Goal: Contribute content: Add original content to the website for others to see

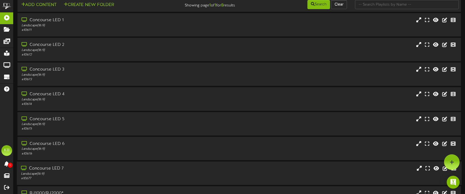
scroll to position [44, 0]
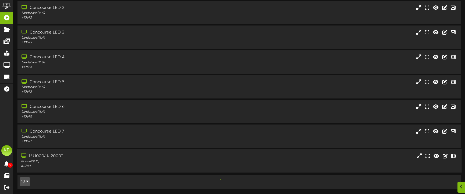
click at [48, 156] on div "RJ1000/RJ2000*" at bounding box center [109, 156] width 177 height 6
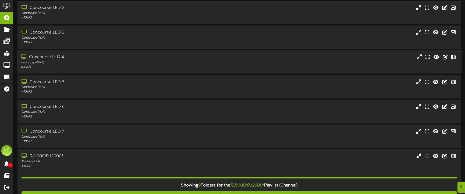
click at [64, 58] on div "Concourse LED 4" at bounding box center [109, 57] width 177 height 6
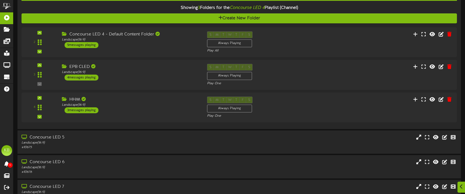
scroll to position [124, 0]
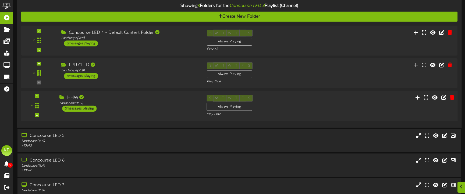
click at [88, 106] on div "3 messages playing" at bounding box center [79, 109] width 34 height 6
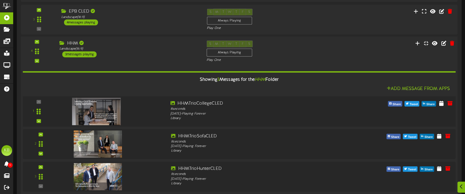
scroll to position [232, 0]
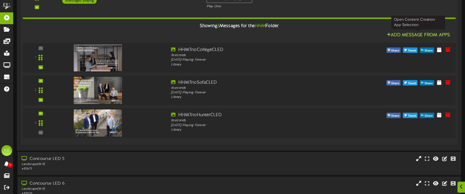
click at [408, 33] on button "Add Message From Apps" at bounding box center [418, 35] width 66 height 7
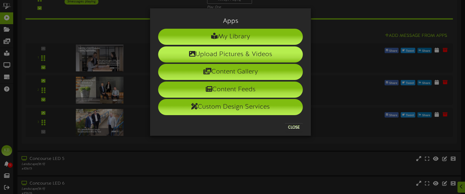
click at [238, 53] on li "Upload Pictures & Videos" at bounding box center [230, 54] width 145 height 16
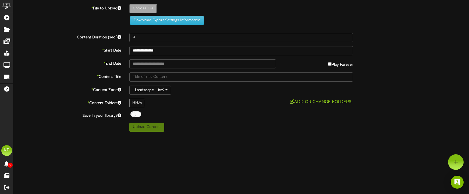
type input "**********"
type input "HHMCat"
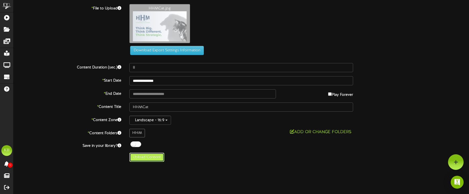
click at [149, 156] on button "Upload Content" at bounding box center [146, 157] width 35 height 9
type input "**********"
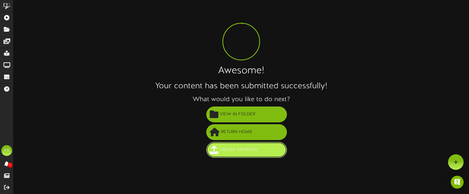
click at [252, 150] on span "Create Another" at bounding box center [238, 150] width 40 height 9
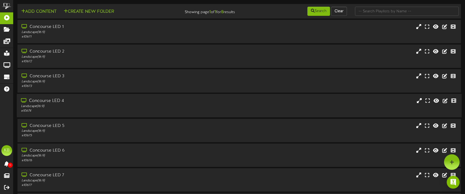
click at [74, 101] on div "Concourse LED 4" at bounding box center [109, 101] width 177 height 6
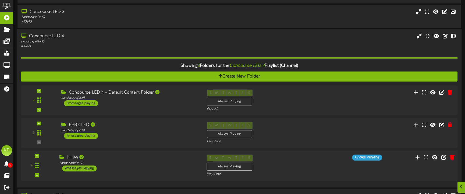
scroll to position [128, 0]
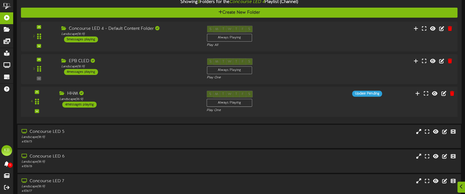
click at [85, 104] on div "4 messages playing" at bounding box center [79, 105] width 34 height 6
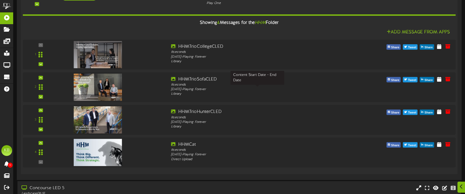
scroll to position [236, 0]
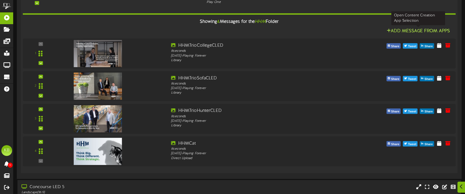
click at [421, 30] on button "Add Message From Apps" at bounding box center [418, 31] width 66 height 7
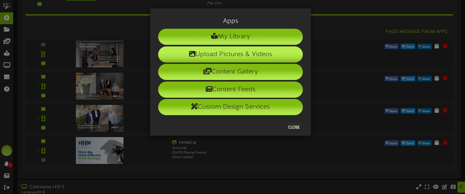
click at [237, 56] on li "Upload Pictures & Videos" at bounding box center [230, 54] width 145 height 16
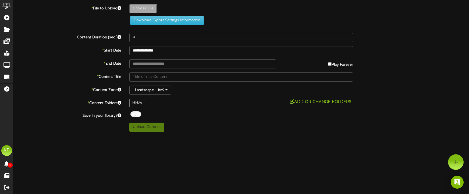
type input "**********"
type input "HHMCoupleSnakePlant"
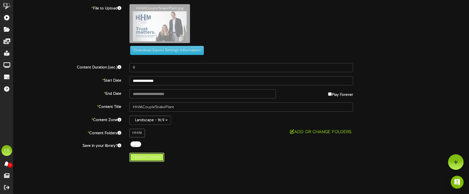
click at [146, 157] on button "Upload Content" at bounding box center [146, 157] width 35 height 9
type input "**********"
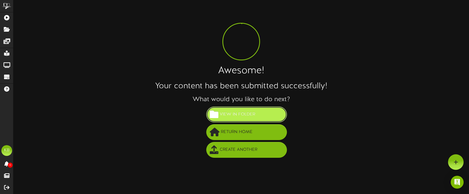
click at [250, 114] on span "View in Folder" at bounding box center [237, 114] width 38 height 9
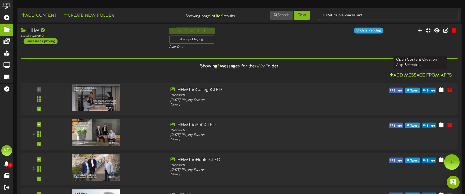
click at [430, 74] on button "Add Message From Apps" at bounding box center [421, 75] width 66 height 7
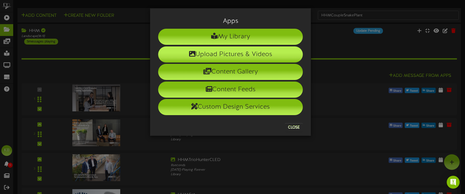
click at [249, 54] on li "Upload Pictures & Videos" at bounding box center [230, 54] width 145 height 16
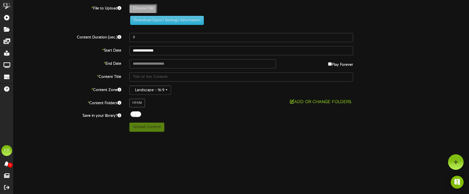
type input "**********"
type input "HHMSofaGuys"
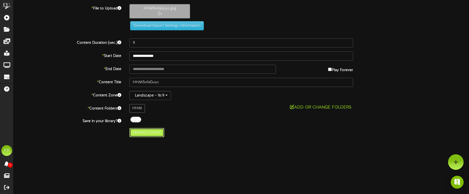
click at [151, 131] on button "Upload Content" at bounding box center [146, 132] width 35 height 9
type input "**********"
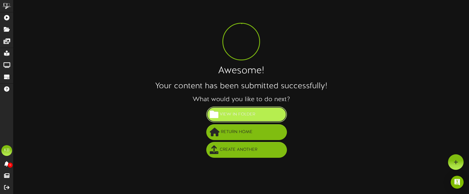
click at [259, 111] on button "View in Folder" at bounding box center [246, 115] width 81 height 16
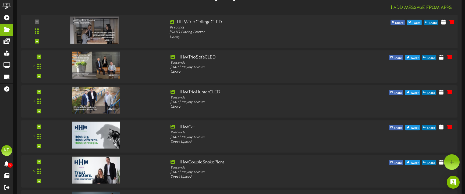
scroll to position [54, 0]
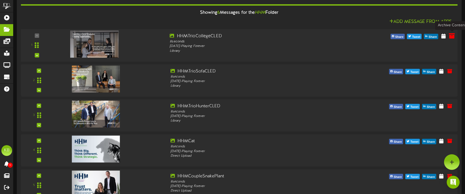
click at [451, 36] on icon at bounding box center [452, 36] width 6 height 6
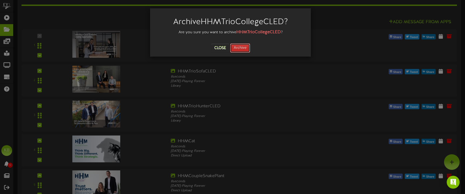
click at [239, 47] on button "Archive" at bounding box center [240, 48] width 20 height 9
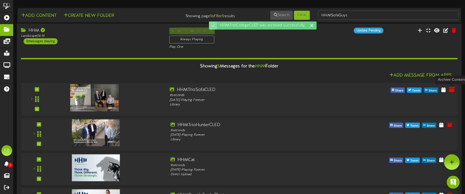
click at [453, 88] on icon at bounding box center [452, 90] width 6 height 6
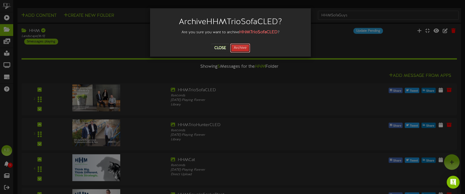
click at [244, 50] on button "Archive" at bounding box center [240, 48] width 20 height 9
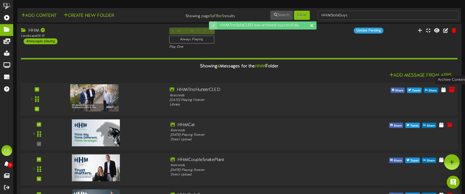
click at [452, 90] on icon at bounding box center [452, 90] width 6 height 6
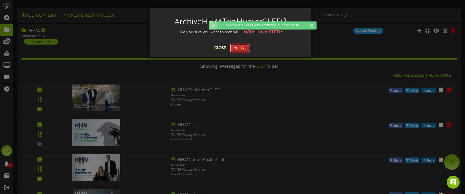
click at [242, 49] on button "Archive" at bounding box center [240, 48] width 20 height 9
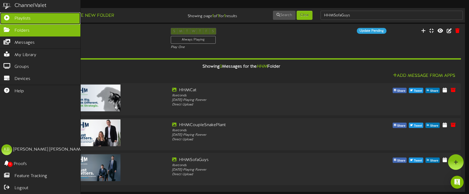
click at [36, 16] on link "Playlists" at bounding box center [40, 18] width 80 height 12
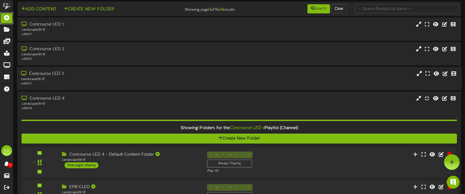
scroll to position [27, 0]
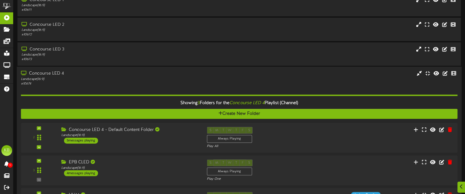
click at [110, 103] on div "Showing 3 Folders for the Concourse LED 4 Playlist (Channel)" at bounding box center [239, 104] width 444 height 12
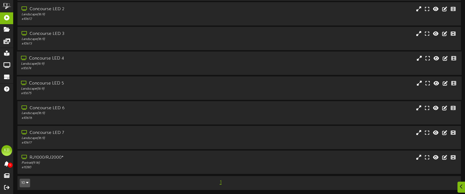
scroll to position [44, 0]
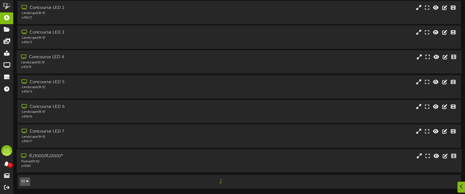
click at [107, 160] on div "Portrait ( 9:16 )" at bounding box center [109, 162] width 177 height 5
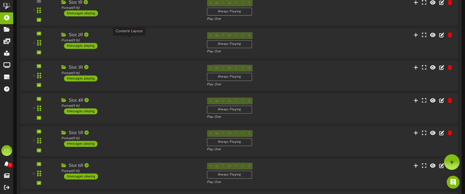
scroll to position [209, 0]
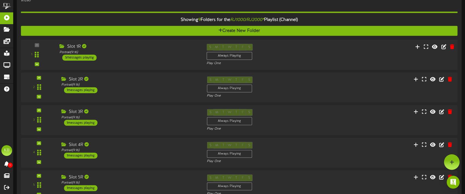
click at [82, 56] on div "5 messages playing" at bounding box center [79, 58] width 34 height 6
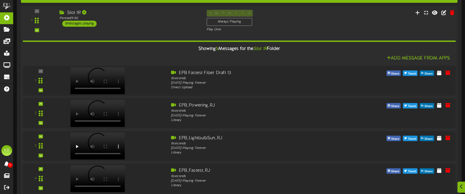
scroll to position [343, 0]
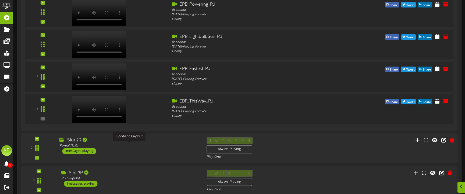
click at [89, 148] on div "Portrait ( 9:16 )" at bounding box center [128, 146] width 139 height 5
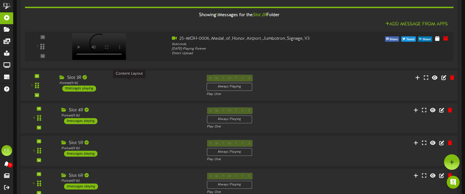
scroll to position [478, 0]
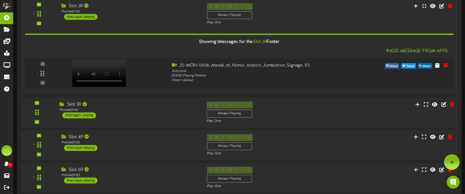
click at [91, 115] on div "1 messages playing" at bounding box center [79, 116] width 34 height 6
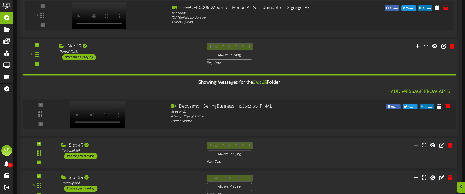
scroll to position [558, 0]
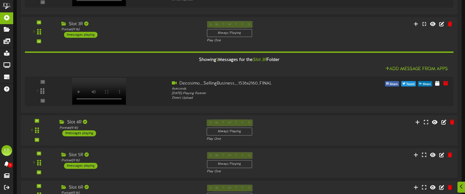
click at [85, 131] on div "1 messages playing" at bounding box center [79, 133] width 34 height 6
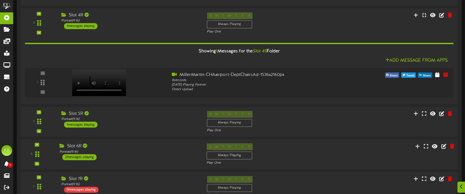
scroll to position [693, 0]
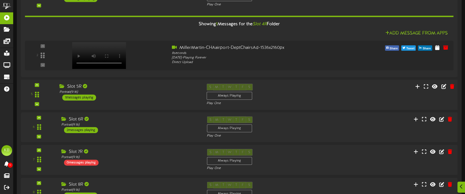
click at [87, 97] on div "1 messages playing" at bounding box center [79, 98] width 34 height 6
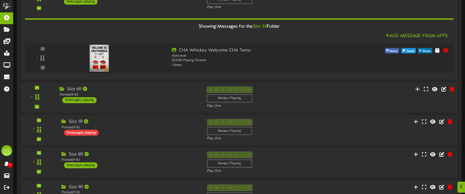
scroll to position [800, 0]
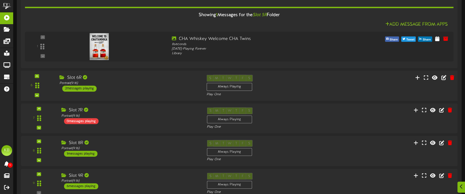
click at [85, 87] on div "2 messages playing" at bounding box center [79, 89] width 34 height 6
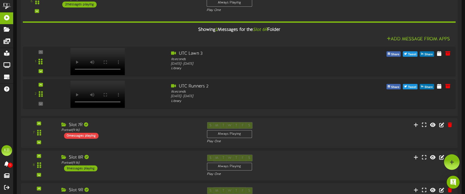
scroll to position [881, 0]
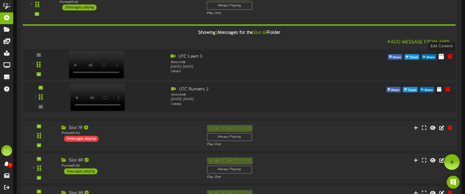
click at [441, 56] on icon at bounding box center [440, 56] width 5 height 6
select select "*"
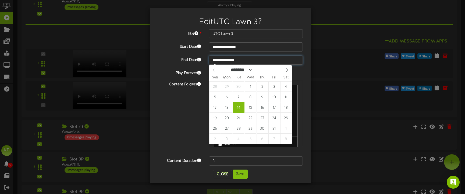
click at [266, 58] on input "**********" at bounding box center [256, 60] width 94 height 9
click at [158, 52] on div "**********" at bounding box center [230, 97] width 145 height 137
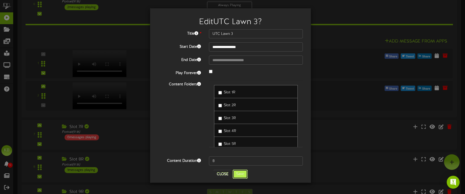
click at [242, 173] on button "Save" at bounding box center [239, 174] width 15 height 9
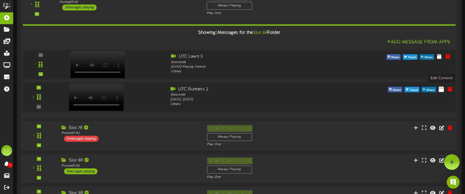
click at [441, 89] on icon at bounding box center [440, 89] width 5 height 6
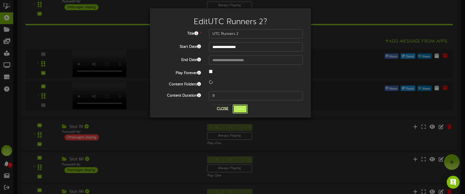
click at [239, 110] on button "Save" at bounding box center [239, 109] width 15 height 9
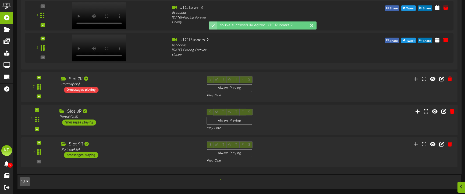
click at [85, 123] on div "1 messages playing" at bounding box center [79, 123] width 34 height 6
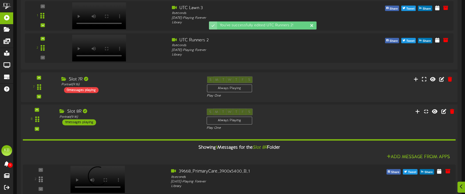
scroll to position [995, 0]
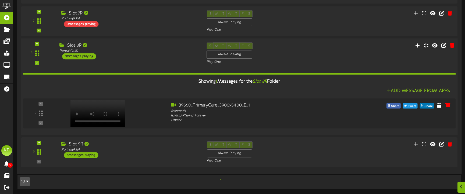
click at [90, 57] on div "1 messages playing" at bounding box center [79, 56] width 34 height 6
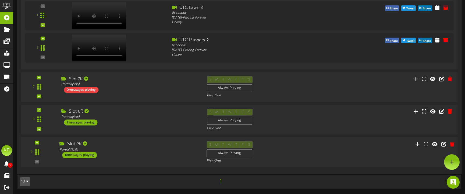
click at [90, 155] on div "6 messages playing" at bounding box center [79, 155] width 35 height 6
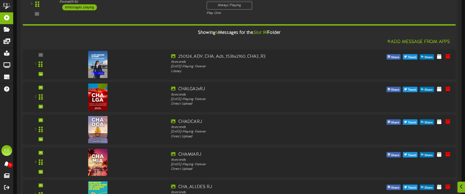
scroll to position [1157, 0]
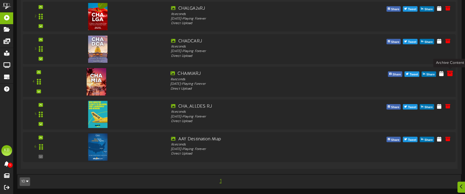
click at [449, 72] on icon at bounding box center [450, 74] width 6 height 6
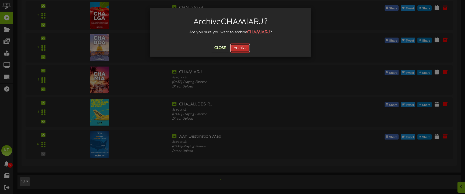
click at [240, 45] on button "Archive" at bounding box center [240, 48] width 20 height 9
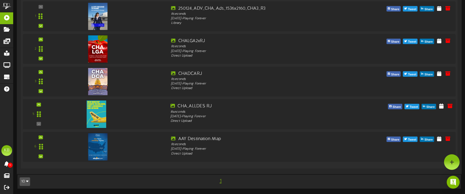
scroll to position [1097, 0]
